Goal: Transaction & Acquisition: Purchase product/service

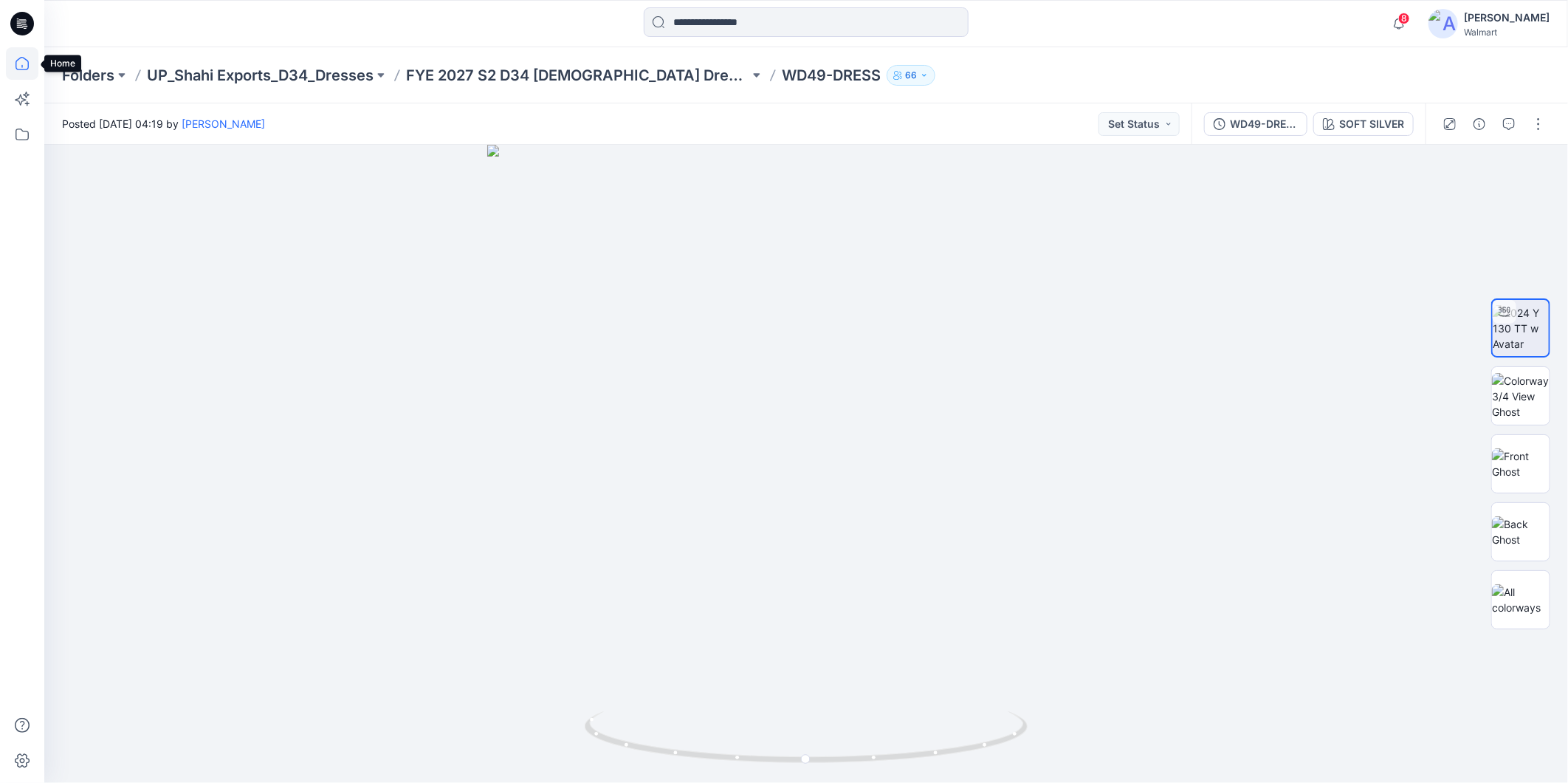
drag, startPoint x: 0, startPoint y: 0, endPoint x: 36, endPoint y: 63, distance: 72.6
click at [22, 65] on icon at bounding box center [22, 63] width 33 height 33
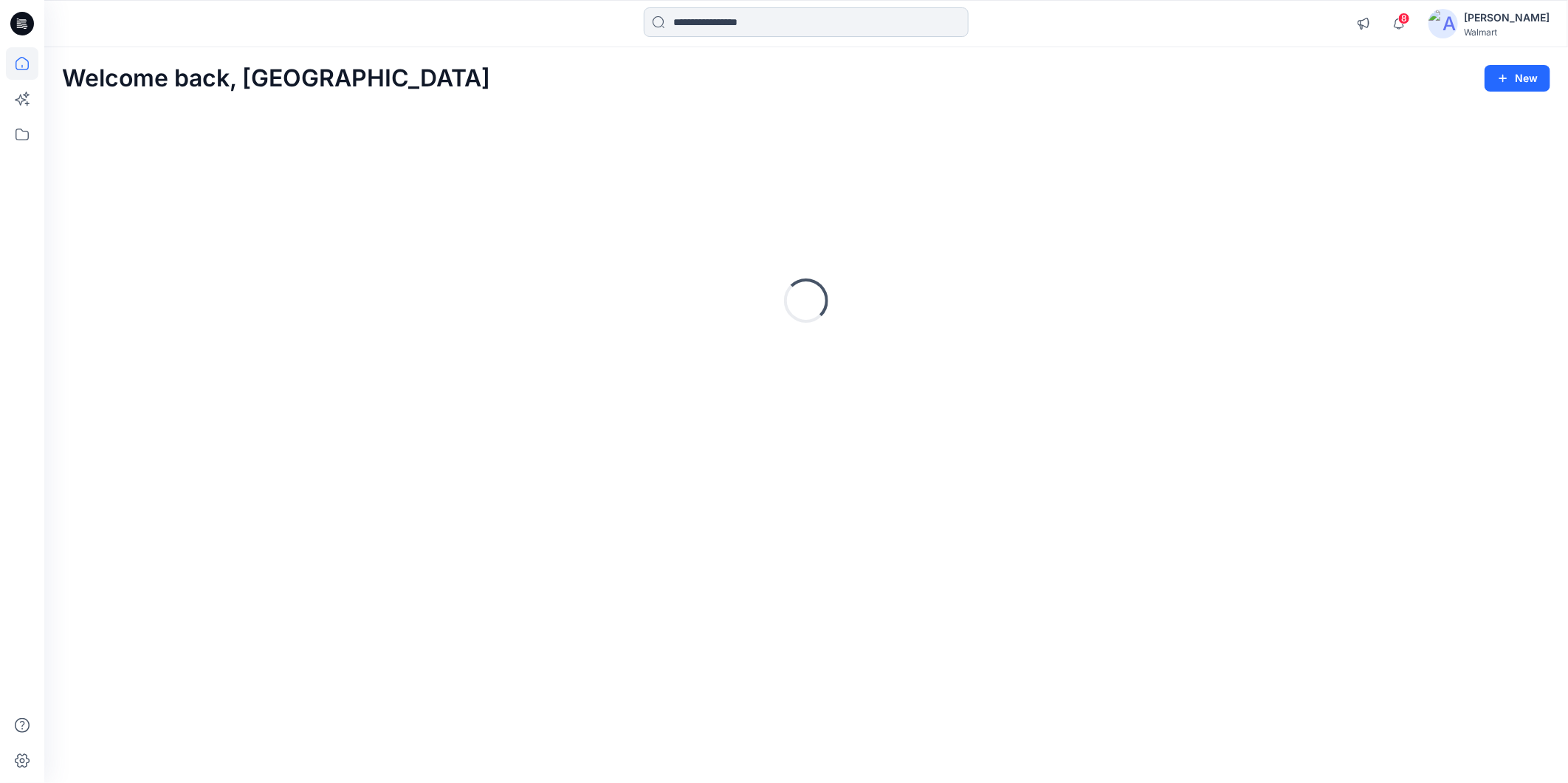
click at [695, 21] on input at bounding box center [807, 22] width 325 height 30
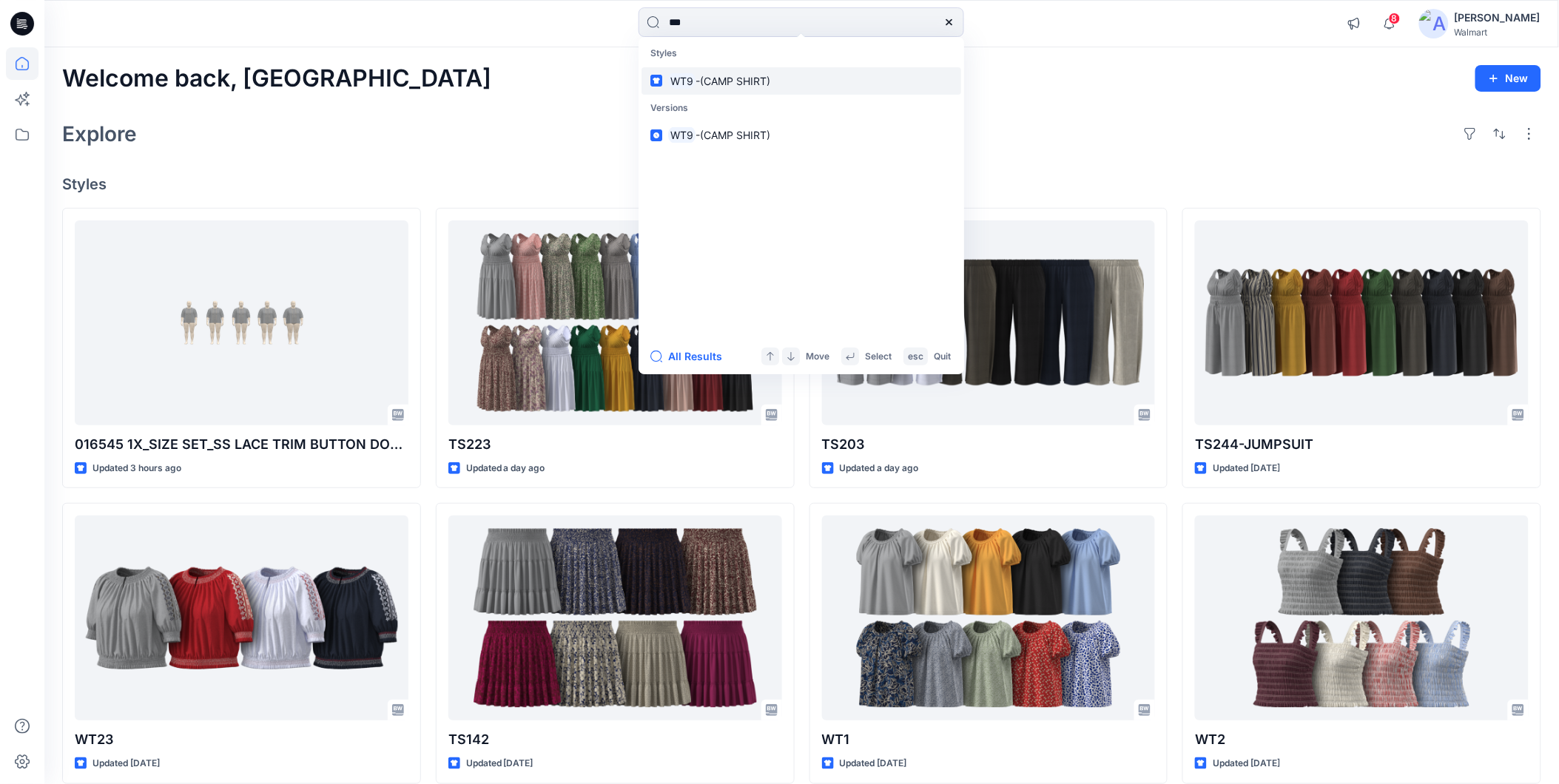
type input "***"
click at [728, 82] on span "-(CAMP SHIRT)" at bounding box center [733, 81] width 75 height 13
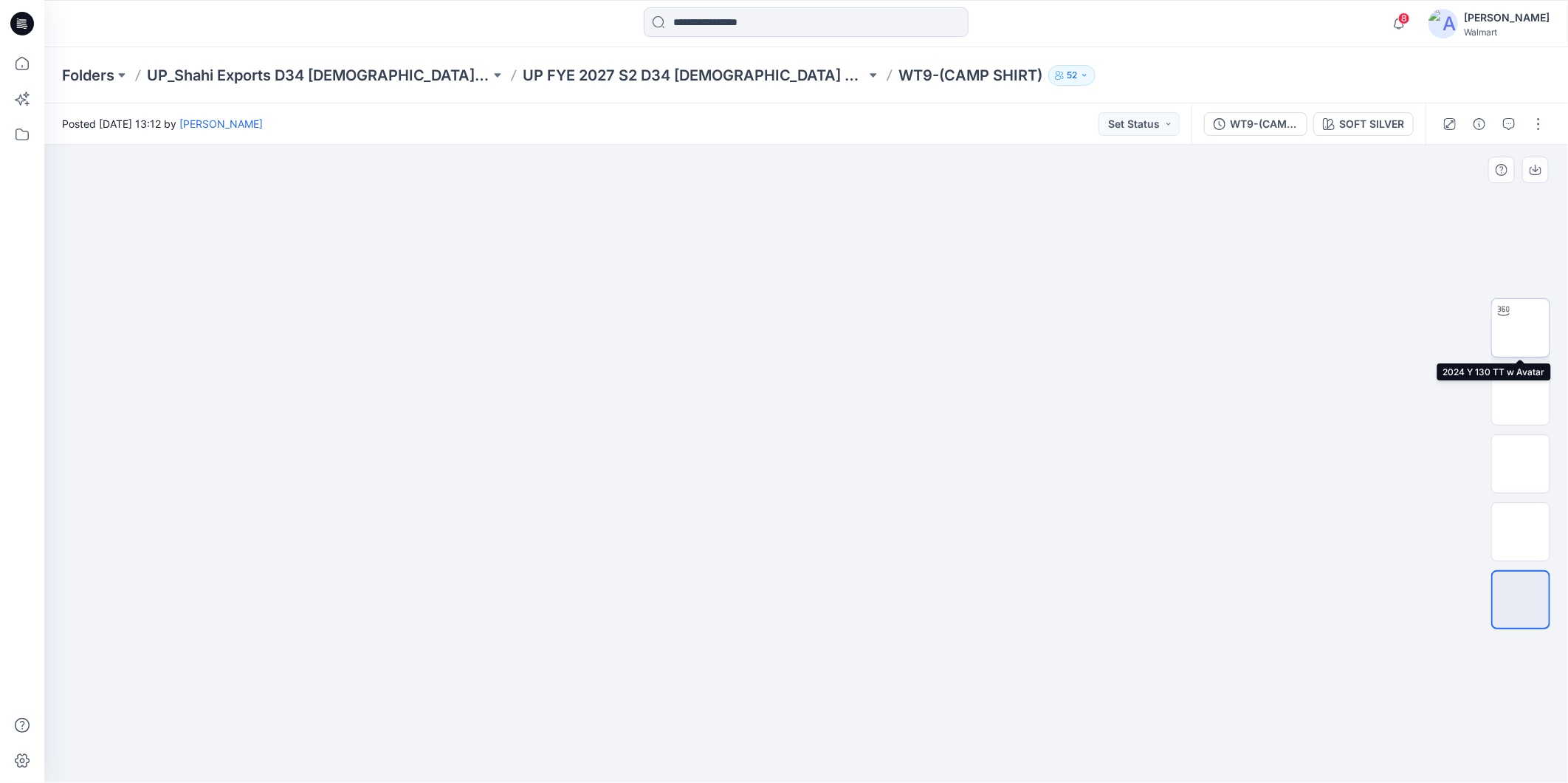
click at [1521, 328] on img at bounding box center [1521, 328] width 0 height 0
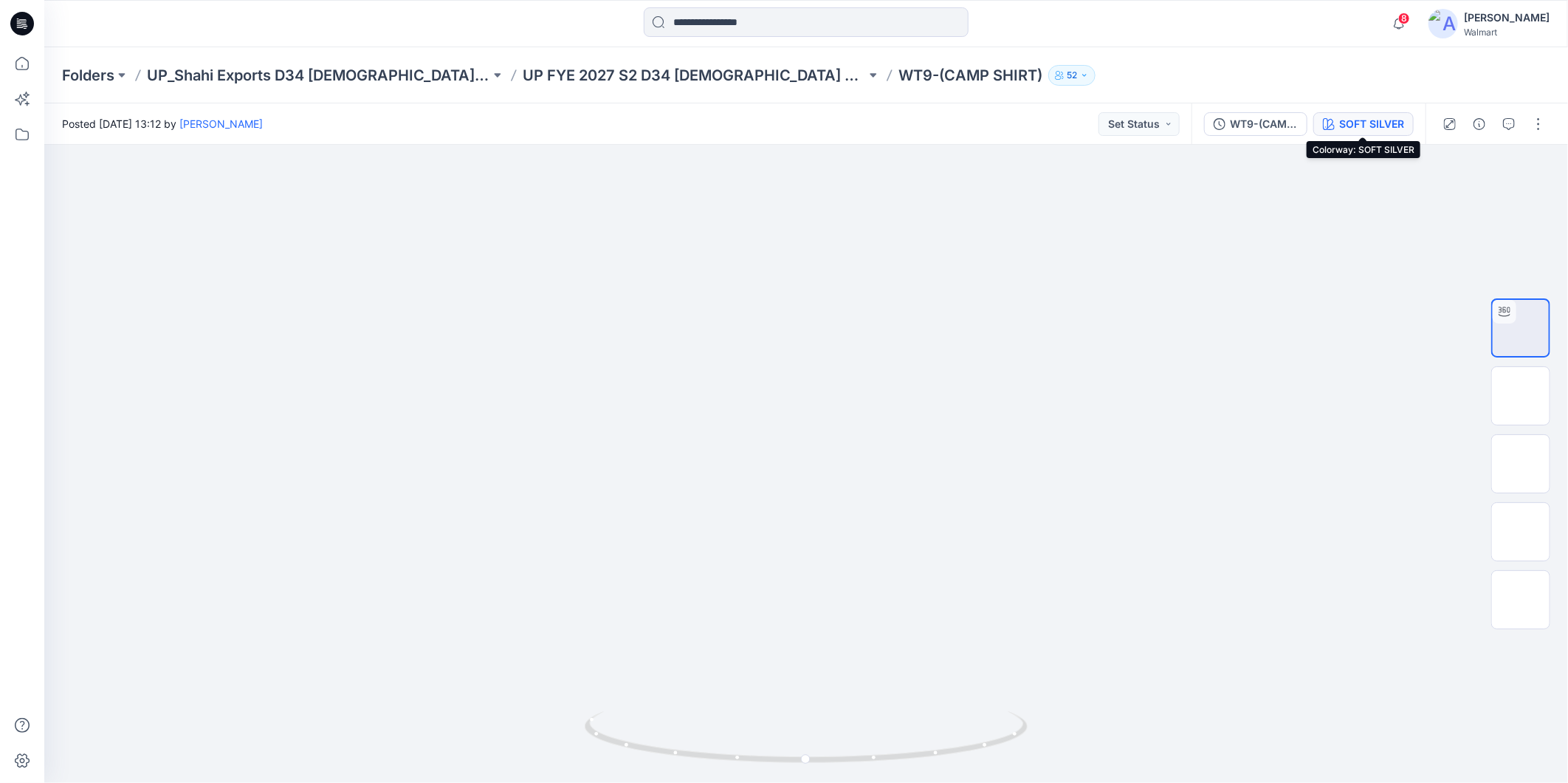
click at [1331, 120] on icon "button" at bounding box center [1329, 124] width 12 height 12
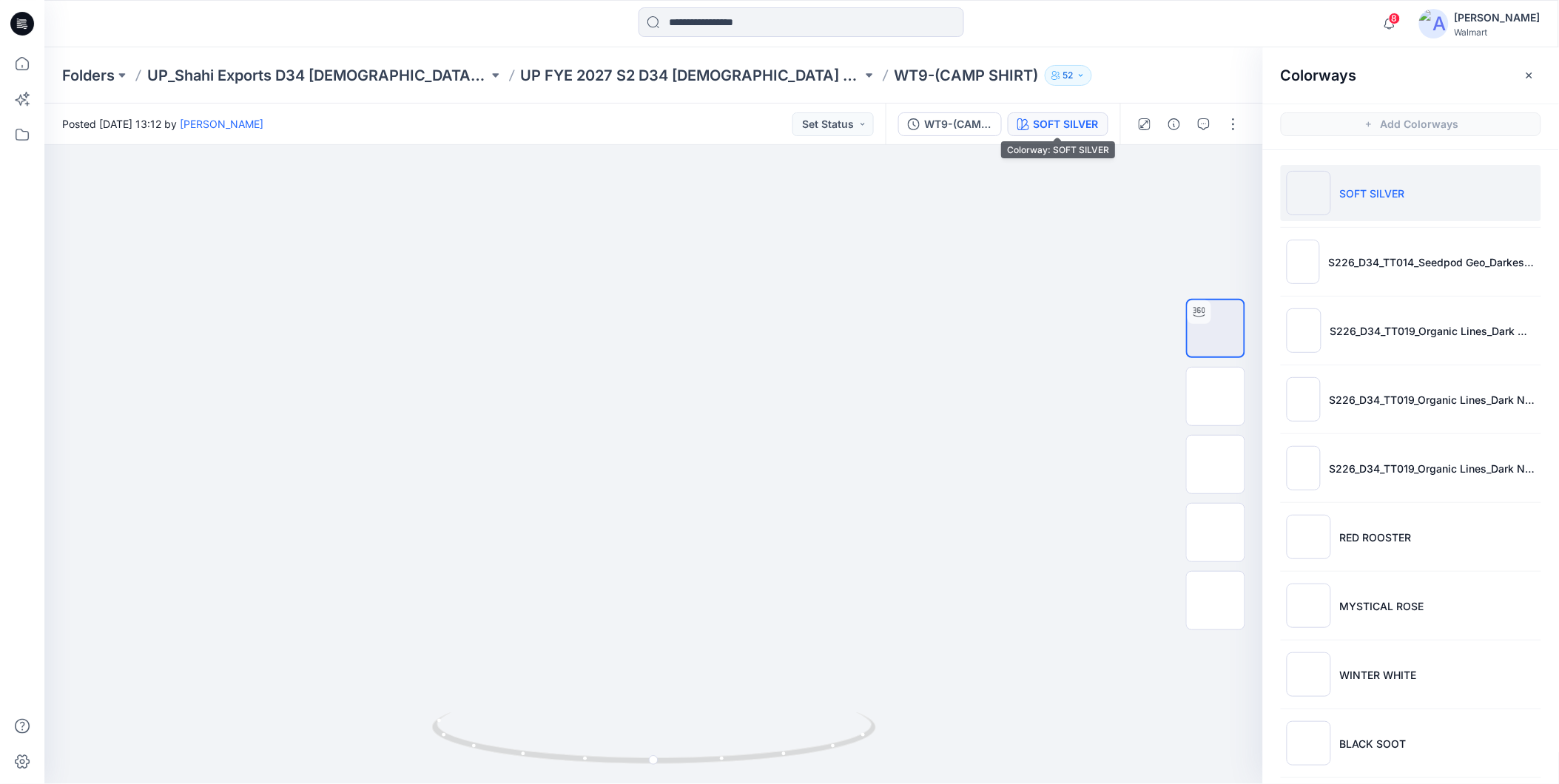
click at [1059, 118] on div "SOFT SILVER" at bounding box center [1066, 124] width 65 height 16
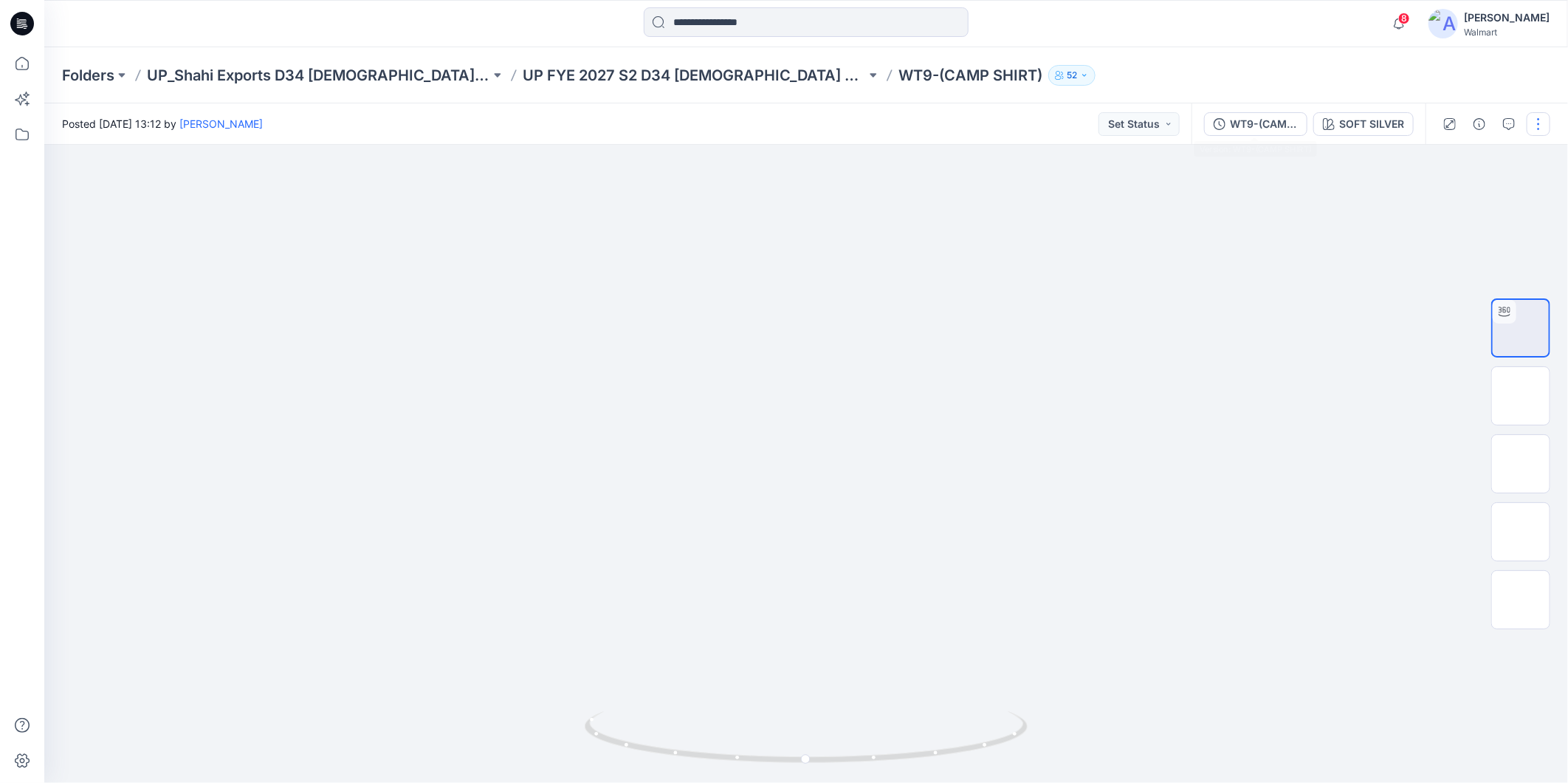
click at [1243, 134] on button "WT9-(CAMP SHIRT)" at bounding box center [1256, 124] width 104 height 24
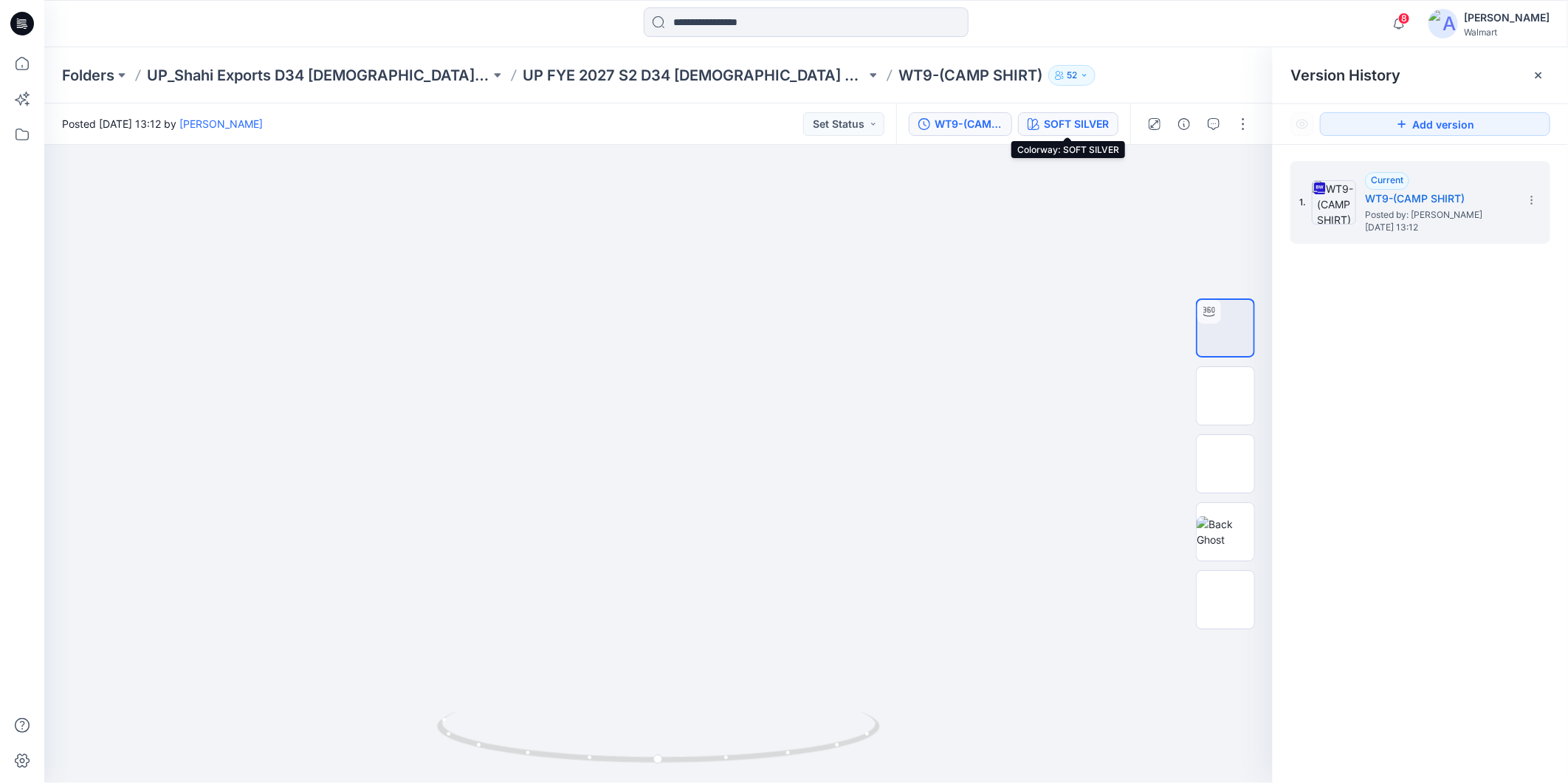
click at [1051, 116] on div "SOFT SILVER" at bounding box center [1076, 124] width 65 height 16
